Goal: Information Seeking & Learning: Find contact information

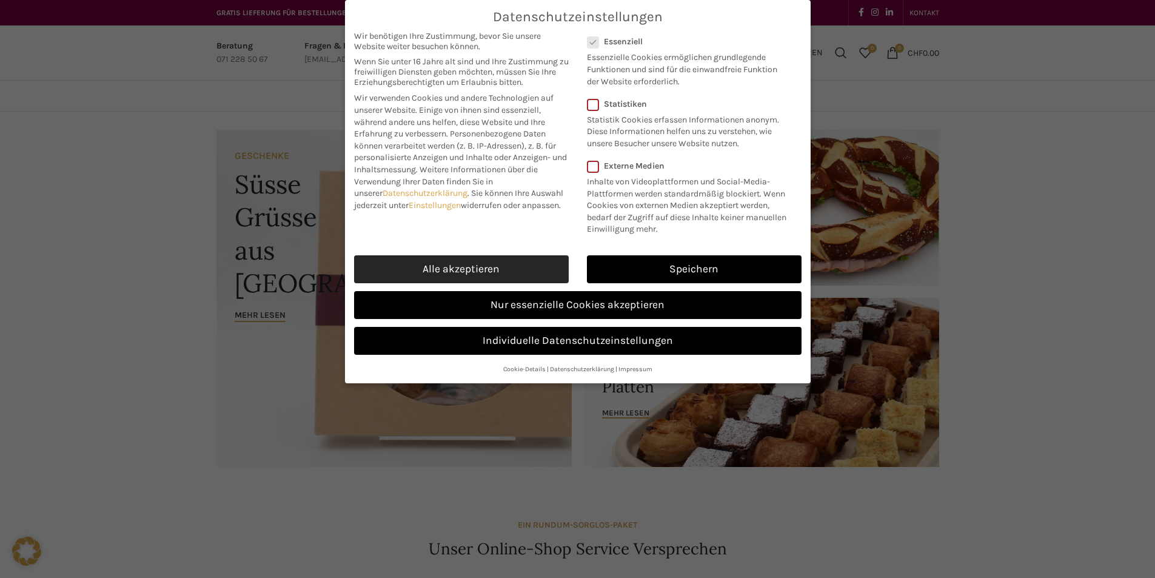
click at [432, 270] on link "Alle akzeptieren" at bounding box center [461, 269] width 215 height 28
checkbox input "true"
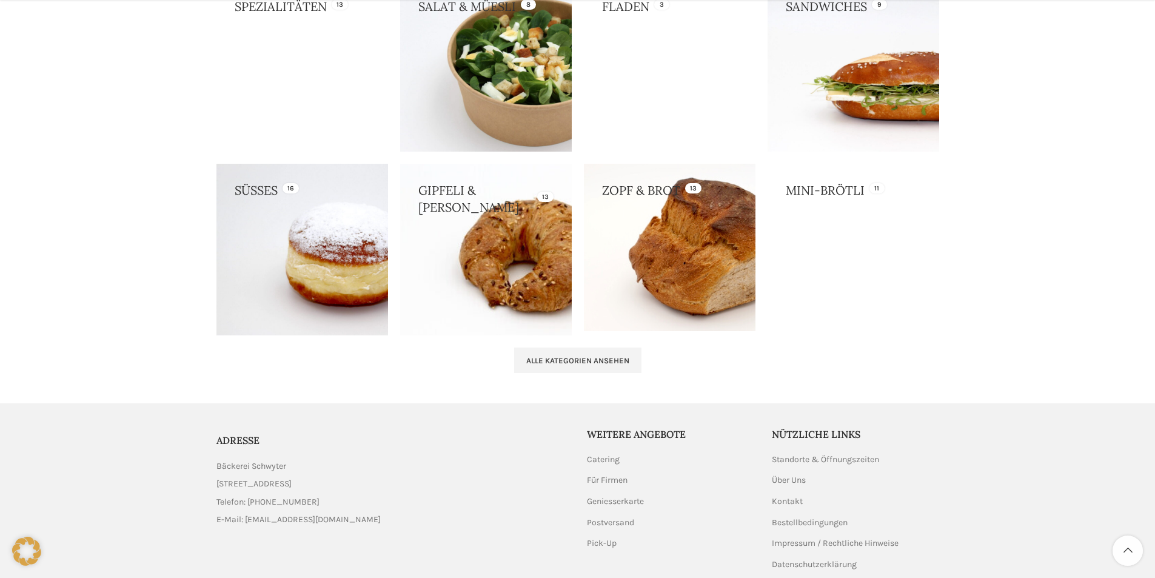
scroll to position [1201, 0]
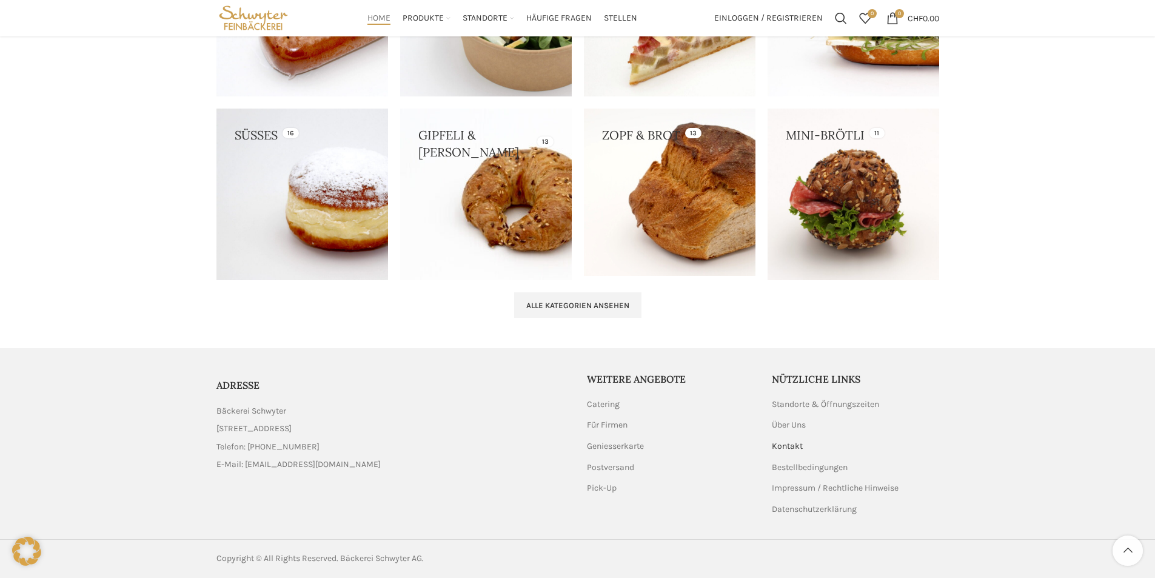
click at [786, 446] on link "Kontakt" at bounding box center [788, 446] width 32 height 12
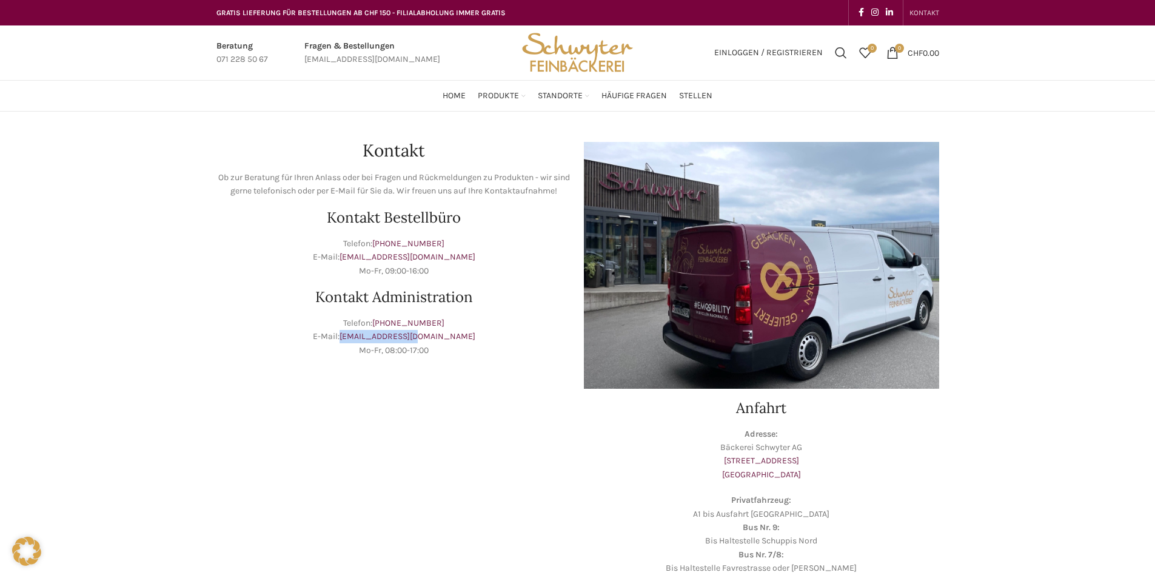
drag, startPoint x: 457, startPoint y: 336, endPoint x: 369, endPoint y: 343, distance: 87.6
click at [369, 343] on p "Telefon: [PHONE_NUMBER] E-Mail: [EMAIL_ADDRESS][DOMAIN_NAME] Mo-Fr, 08:00-17:00" at bounding box center [393, 337] width 355 height 41
copy link "[EMAIL_ADDRESS][DOMAIN_NAME]"
